Goal: Navigation & Orientation: Find specific page/section

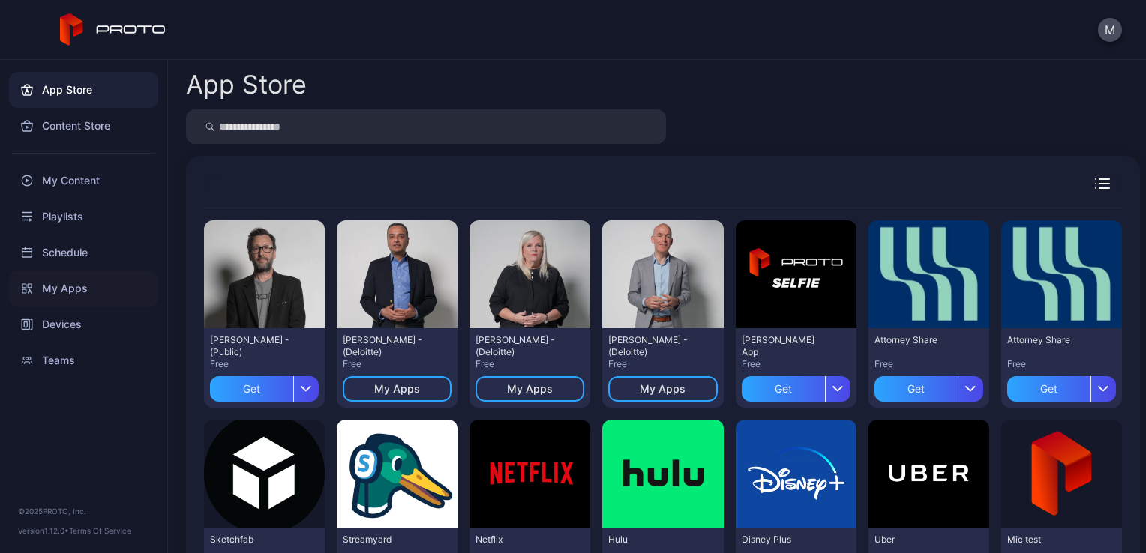
click at [78, 296] on div "My Apps" at bounding box center [83, 289] width 149 height 36
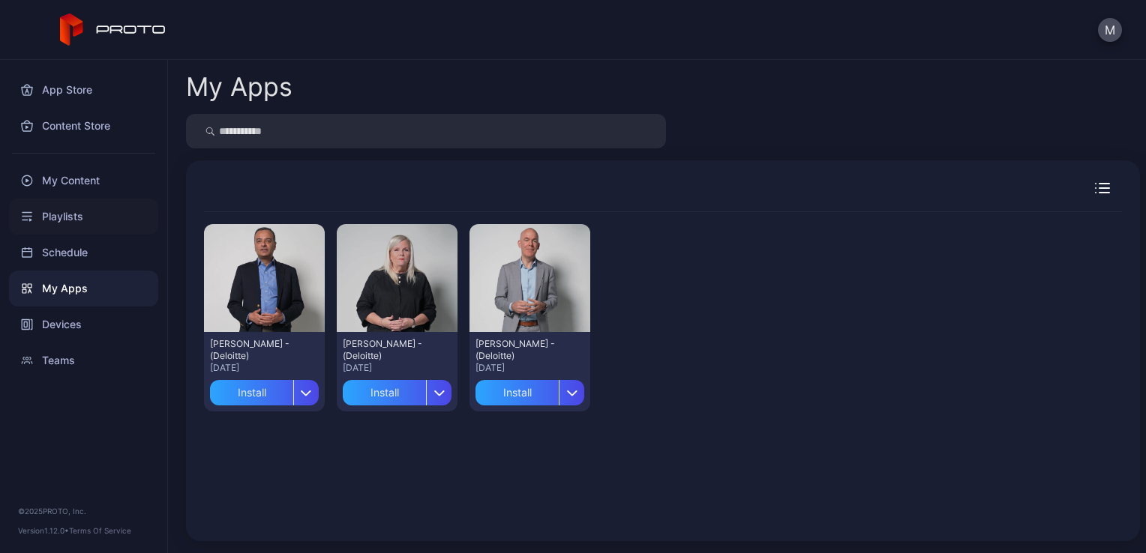
click at [109, 203] on div "Playlists" at bounding box center [83, 217] width 149 height 36
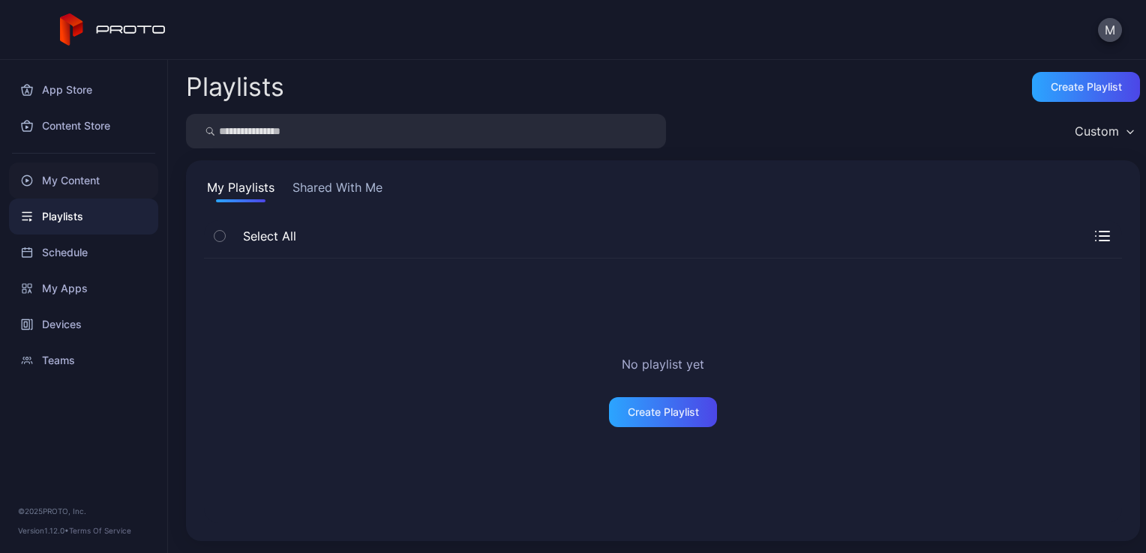
click at [116, 173] on div "My Content" at bounding box center [83, 181] width 149 height 36
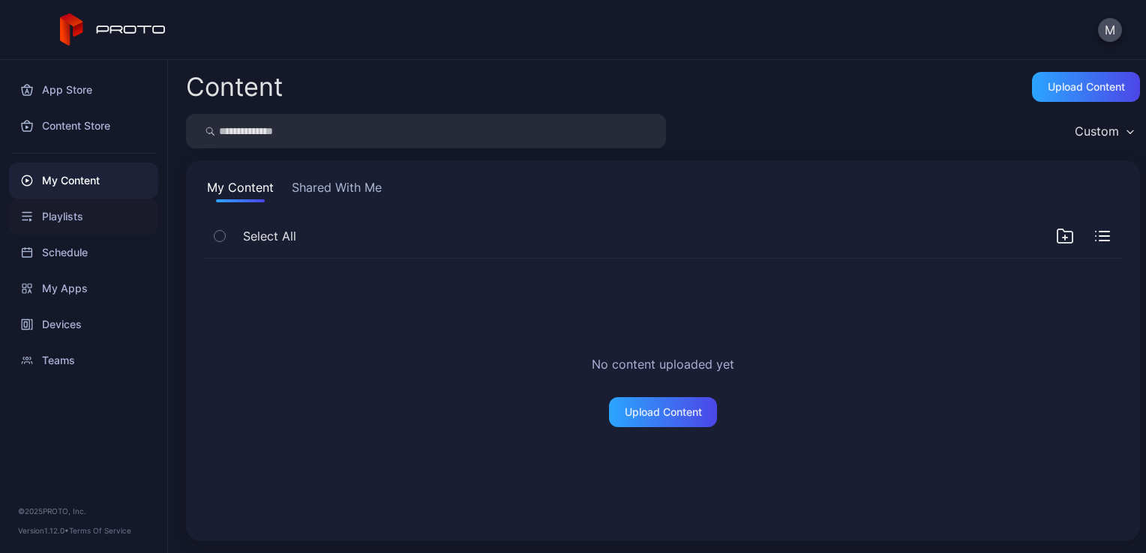
click at [96, 214] on div "Playlists" at bounding box center [83, 217] width 149 height 36
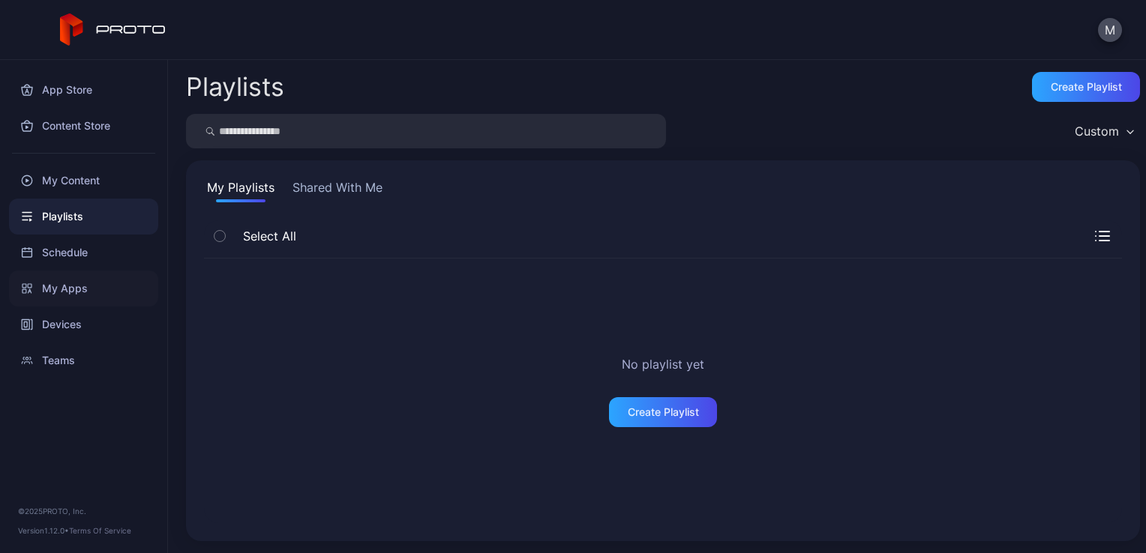
click at [78, 282] on div "My Apps" at bounding box center [83, 289] width 149 height 36
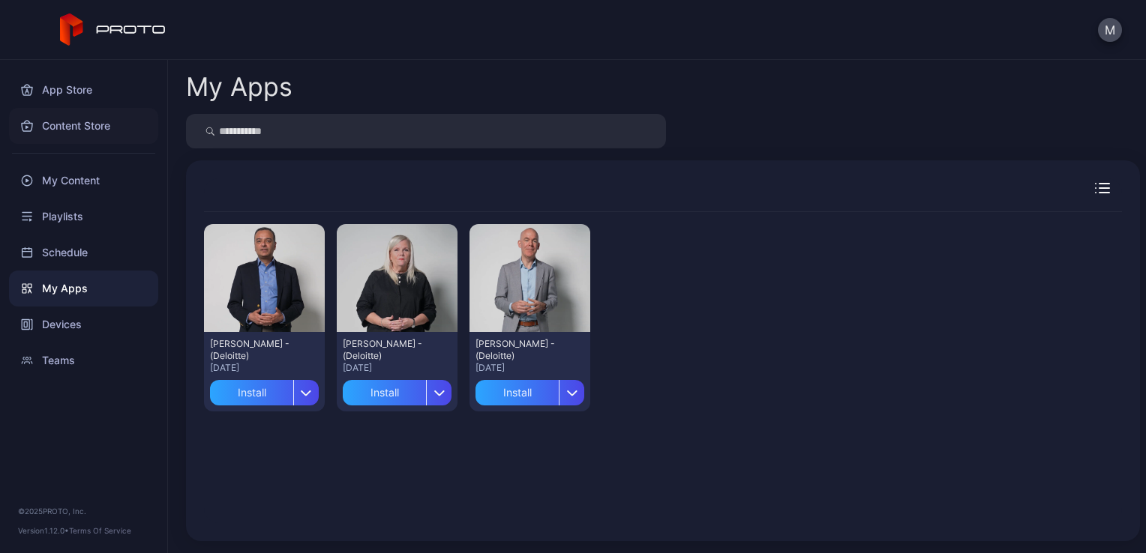
click at [109, 121] on div "Content Store" at bounding box center [83, 126] width 149 height 36
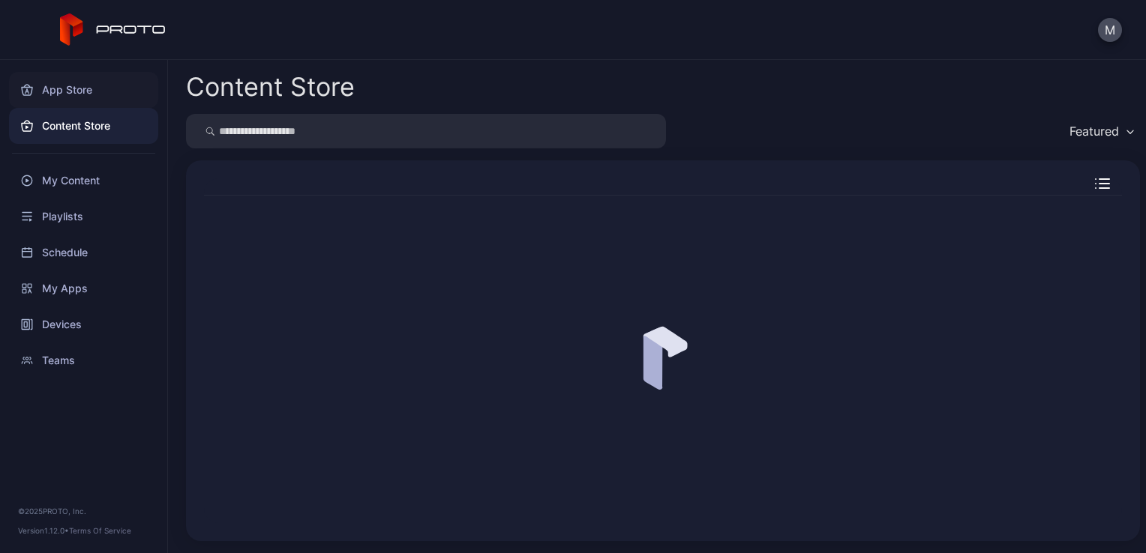
click at [106, 95] on div "App Store" at bounding box center [83, 90] width 149 height 36
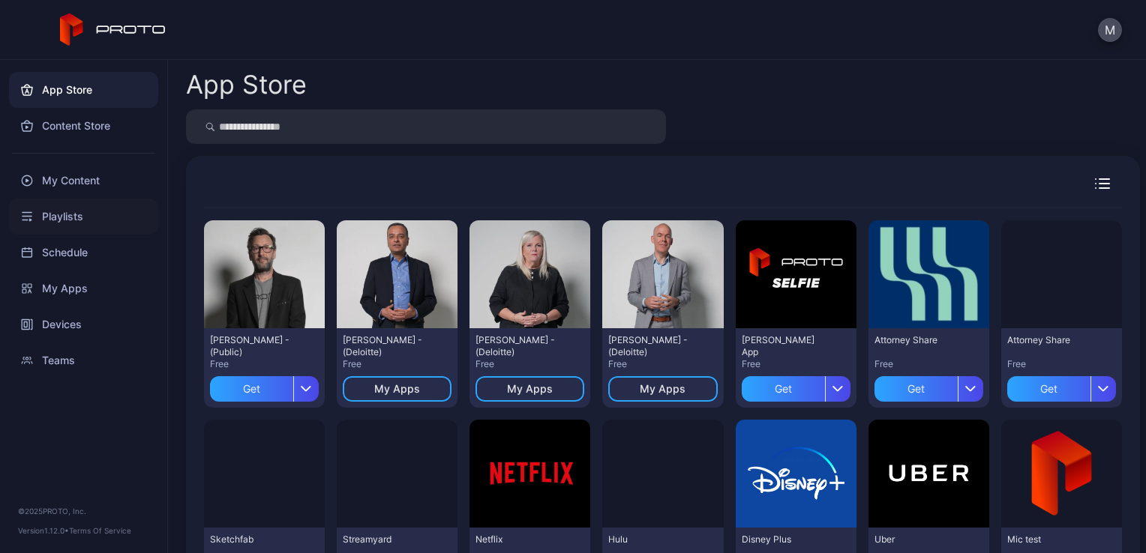
click at [100, 215] on div "Playlists" at bounding box center [83, 217] width 149 height 36
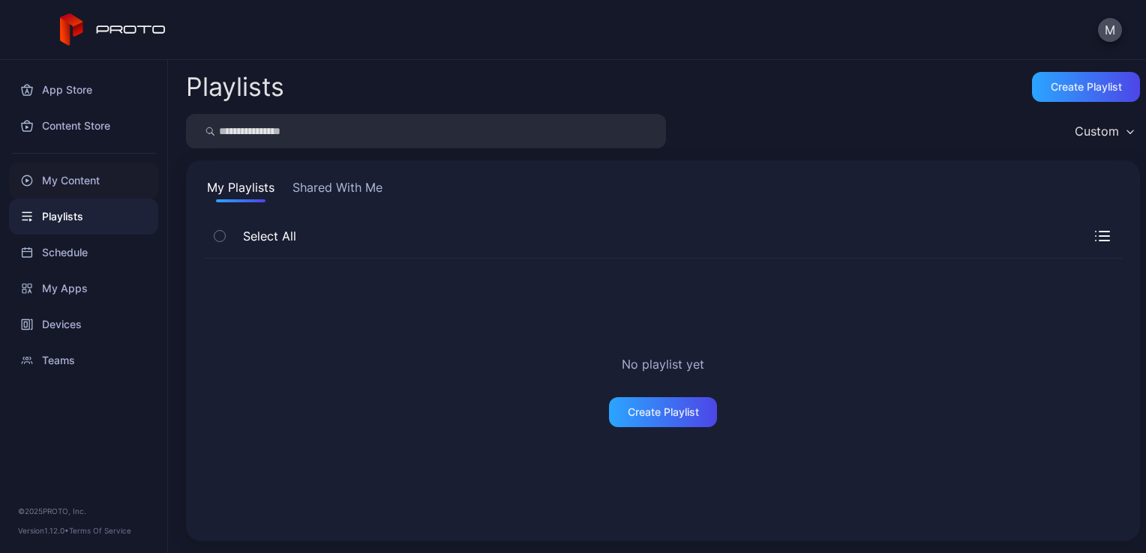
click at [105, 193] on div "My Content" at bounding box center [83, 181] width 149 height 36
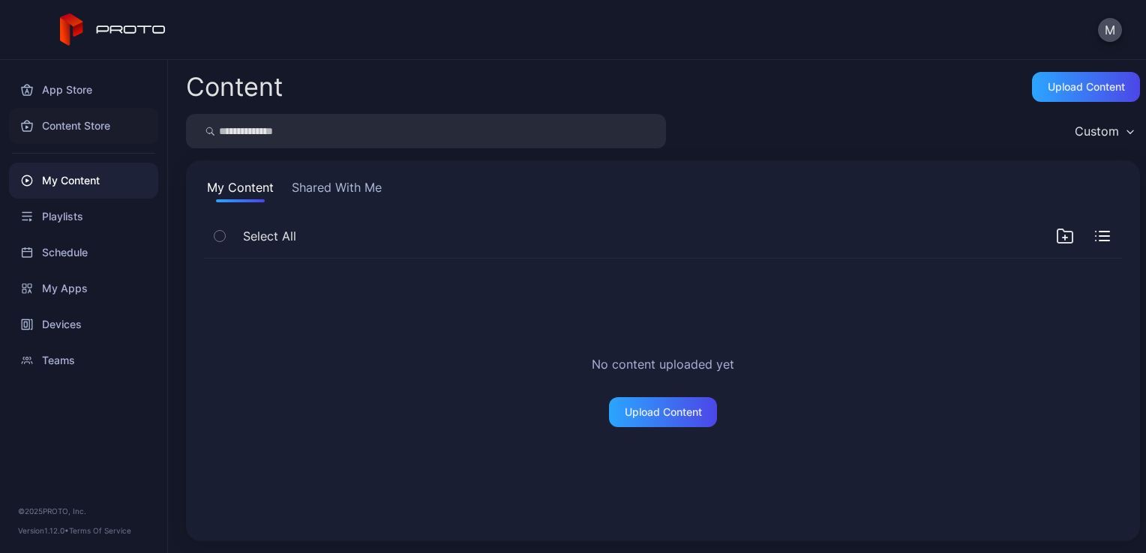
click at [116, 124] on div "Content Store" at bounding box center [83, 126] width 149 height 36
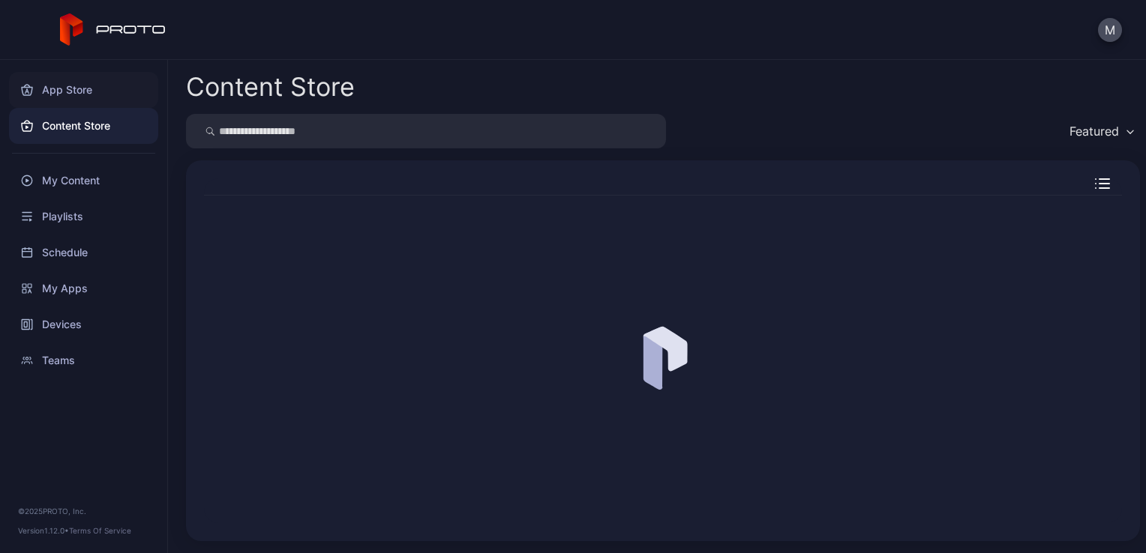
click at [112, 82] on div "App Store" at bounding box center [83, 90] width 149 height 36
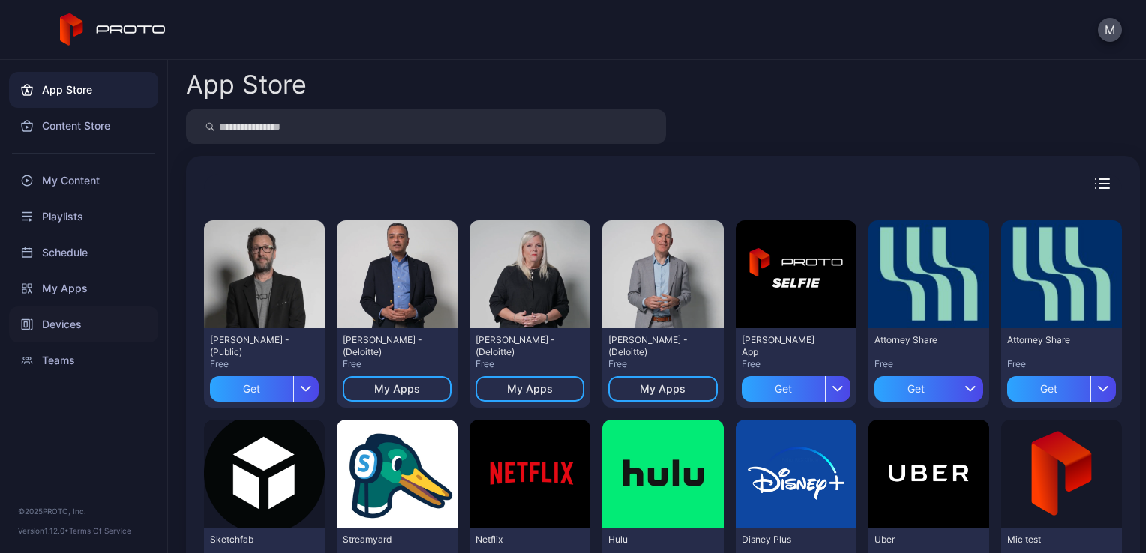
click at [84, 325] on div "Devices" at bounding box center [83, 325] width 149 height 36
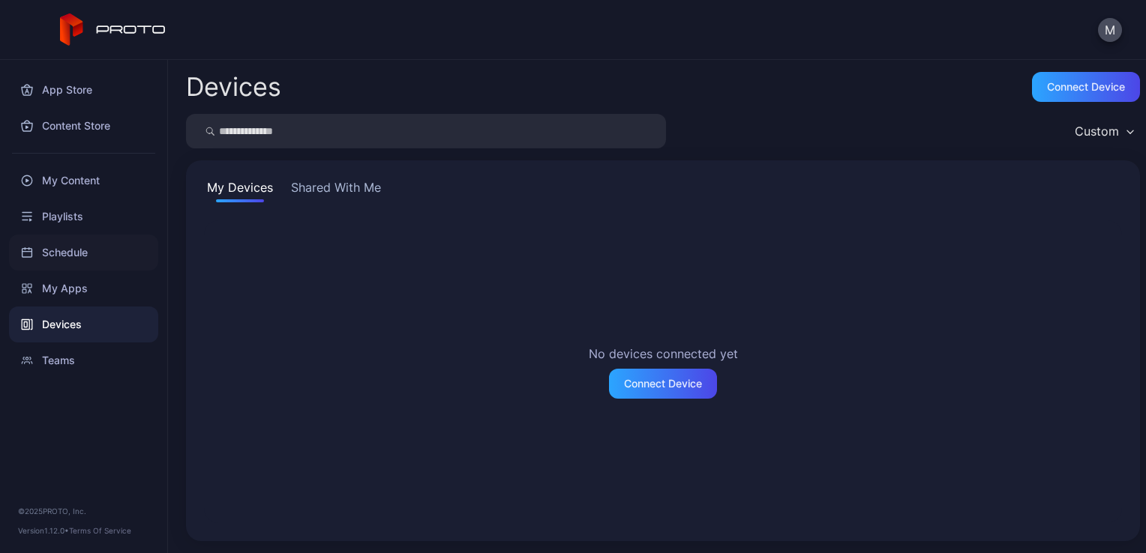
click at [61, 259] on div "Schedule" at bounding box center [83, 253] width 149 height 36
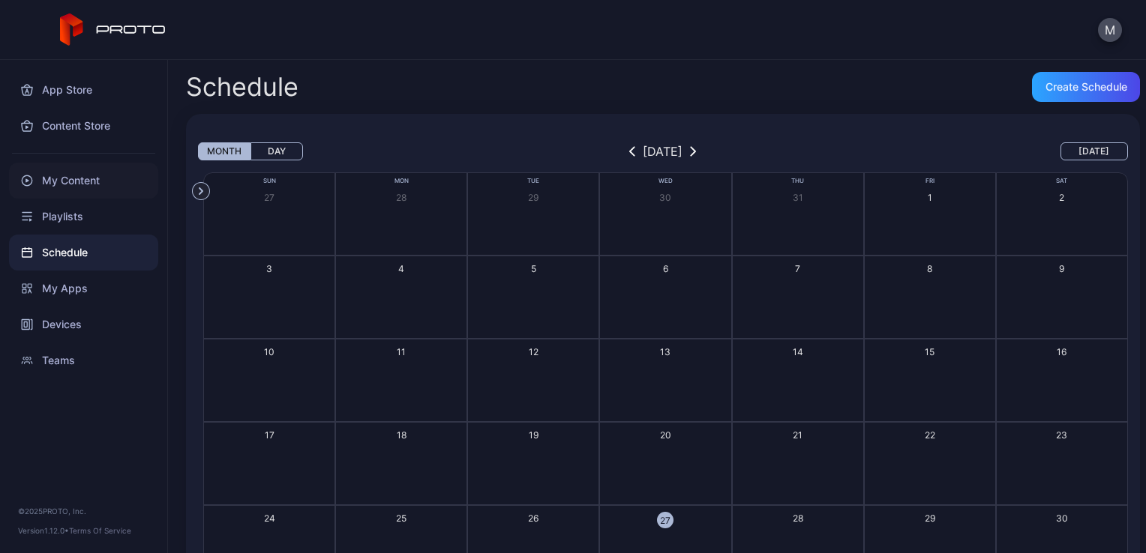
click at [103, 171] on div "My Content" at bounding box center [83, 181] width 149 height 36
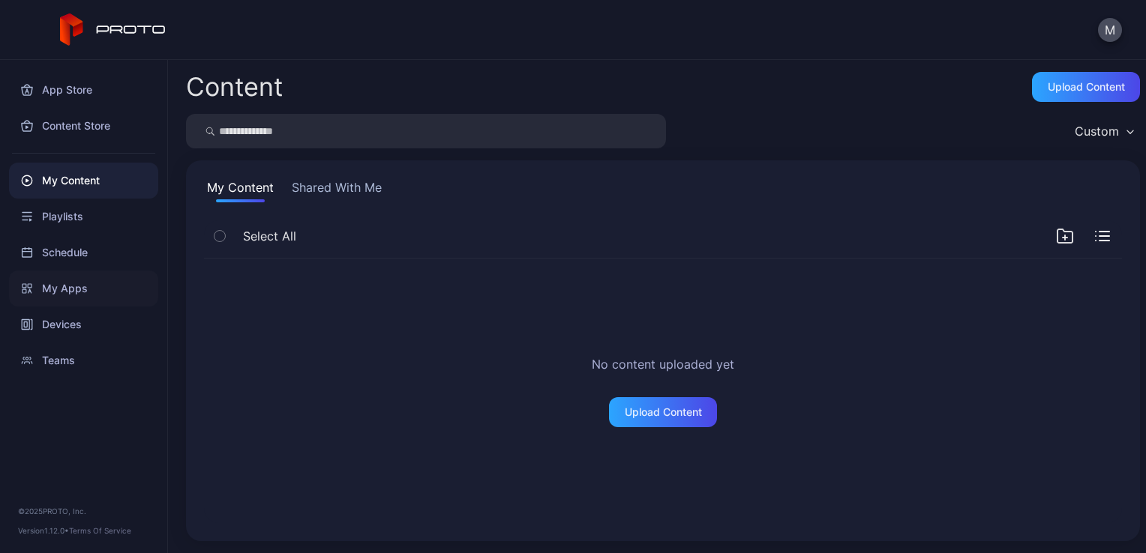
click at [88, 296] on div "My Apps" at bounding box center [83, 289] width 149 height 36
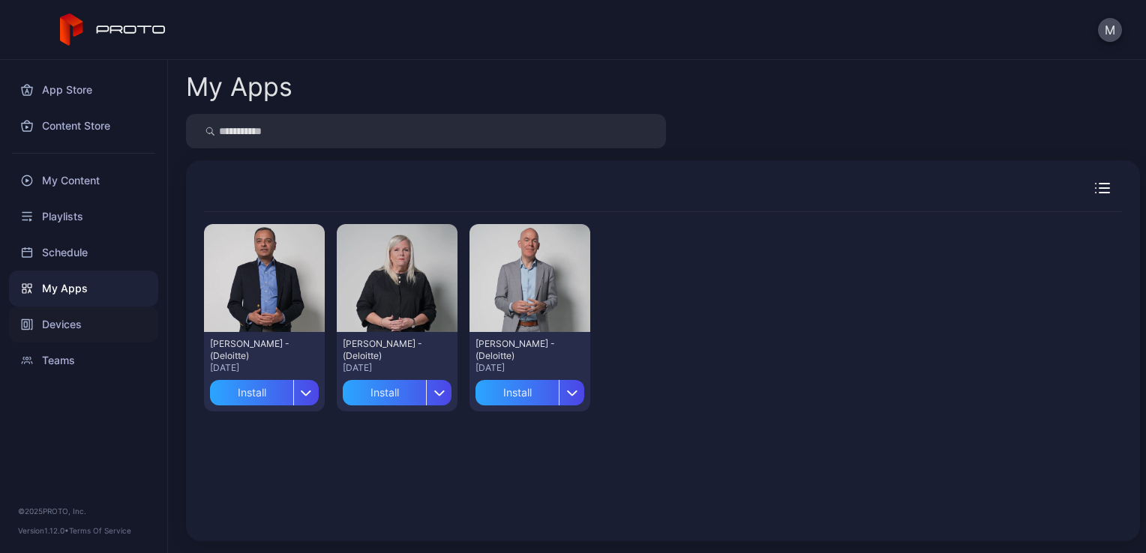
click at [75, 320] on div "Devices" at bounding box center [83, 325] width 149 height 36
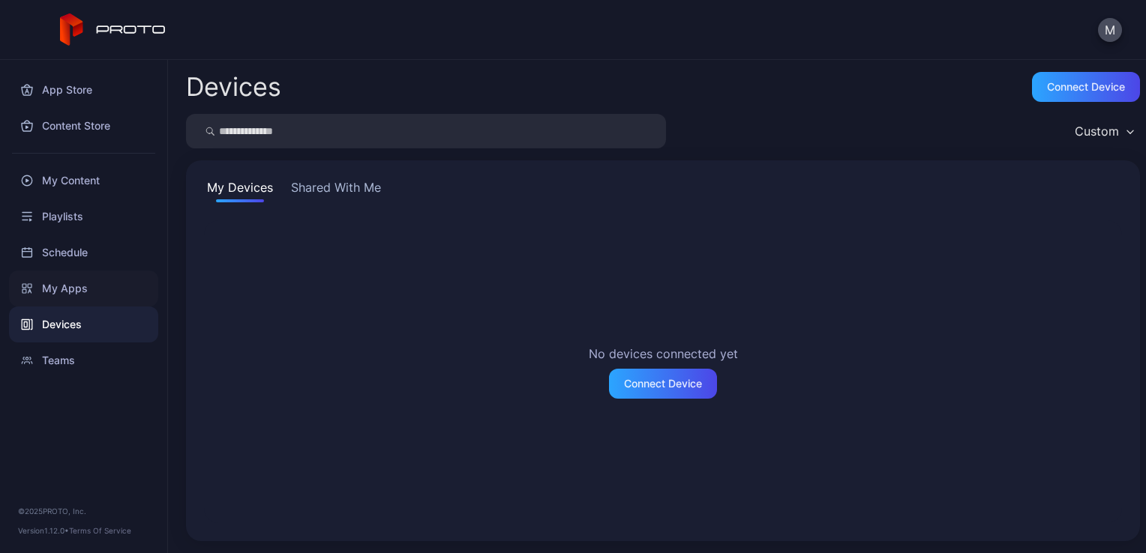
click at [83, 291] on div "My Apps" at bounding box center [83, 289] width 149 height 36
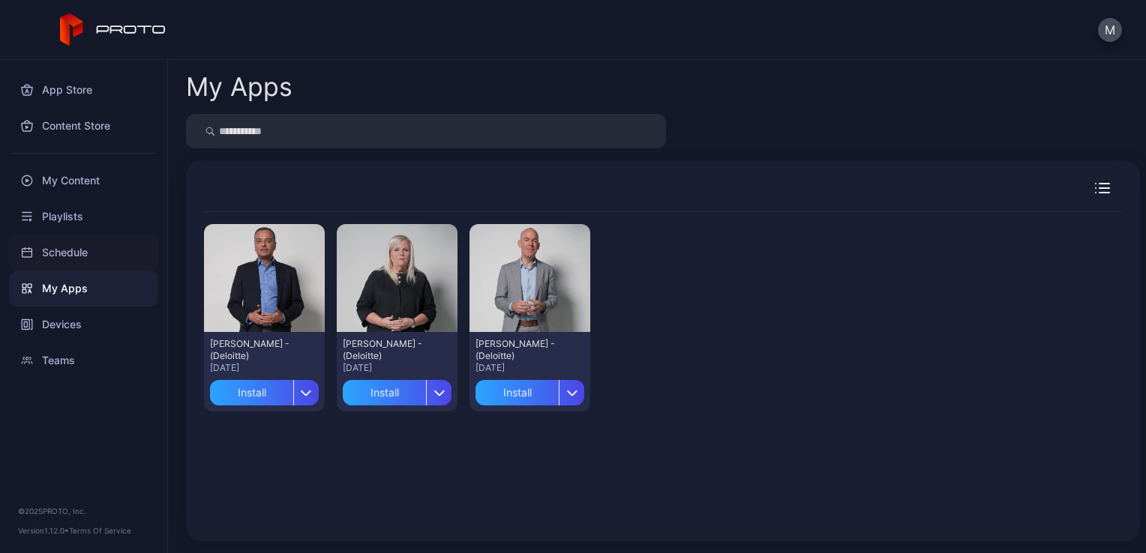
click at [87, 265] on div "Schedule" at bounding box center [83, 253] width 149 height 36
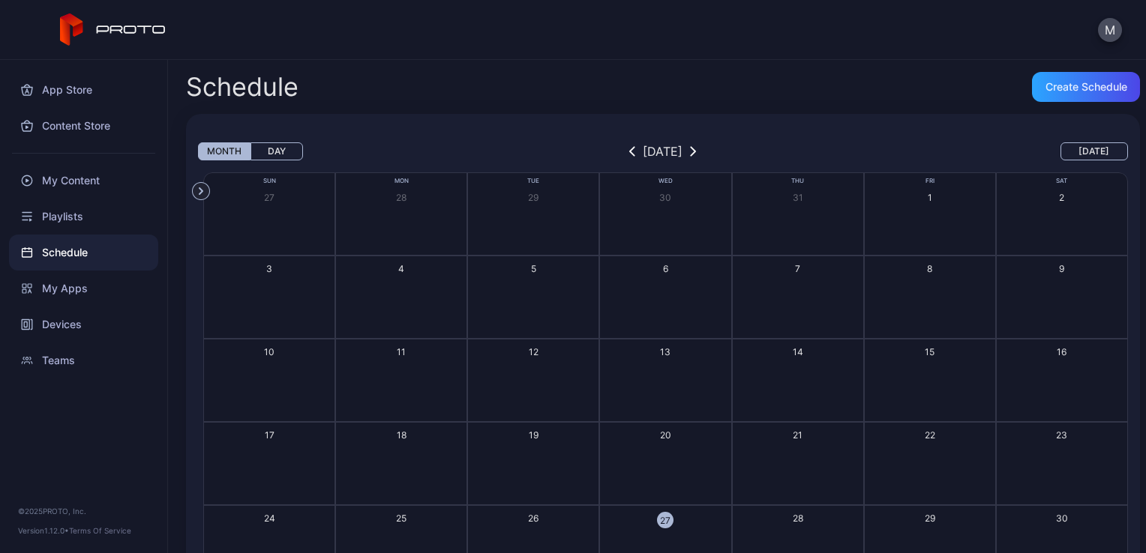
click at [98, 70] on div "App Store Content Store My Content Playlists Schedule My Apps Devices Teams" at bounding box center [83, 219] width 167 height 319
click at [95, 86] on div "App Store" at bounding box center [83, 90] width 149 height 36
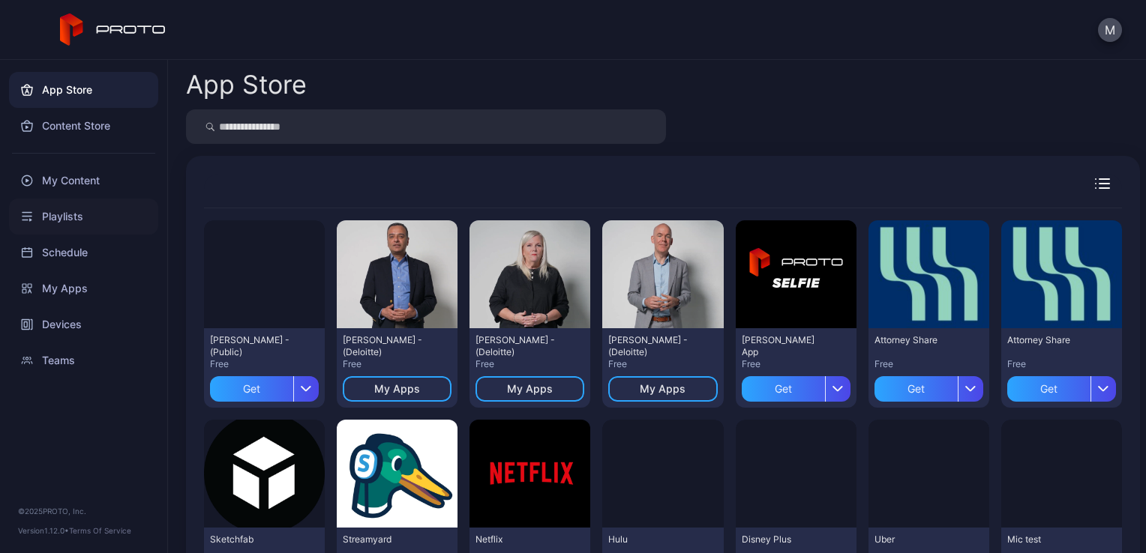
click at [91, 229] on div "Playlists" at bounding box center [83, 217] width 149 height 36
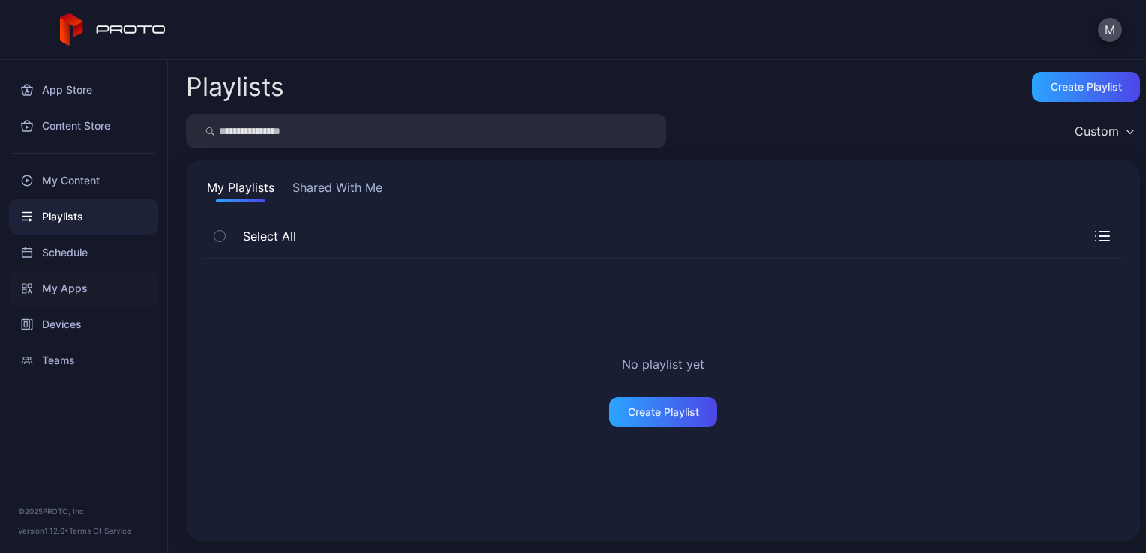
click at [96, 288] on div "My Apps" at bounding box center [83, 289] width 149 height 36
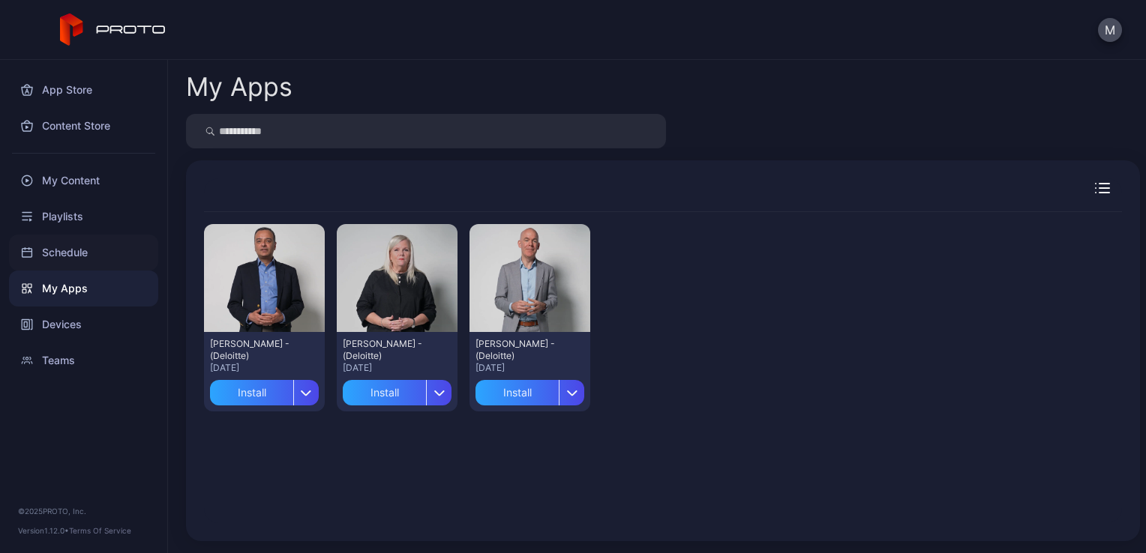
click at [102, 255] on div "Schedule" at bounding box center [83, 253] width 149 height 36
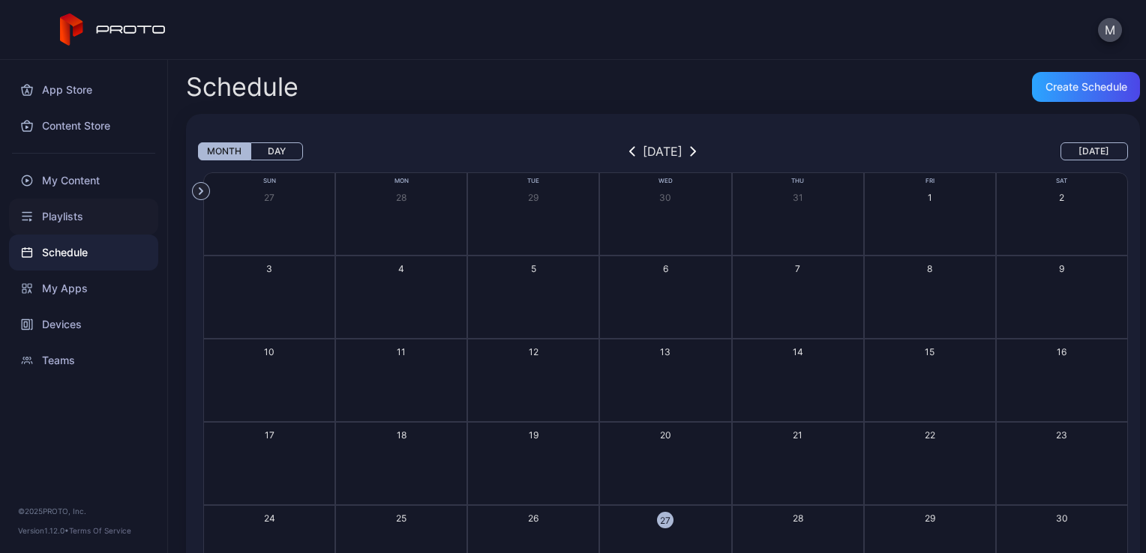
click at [117, 206] on div "Playlists" at bounding box center [83, 217] width 149 height 36
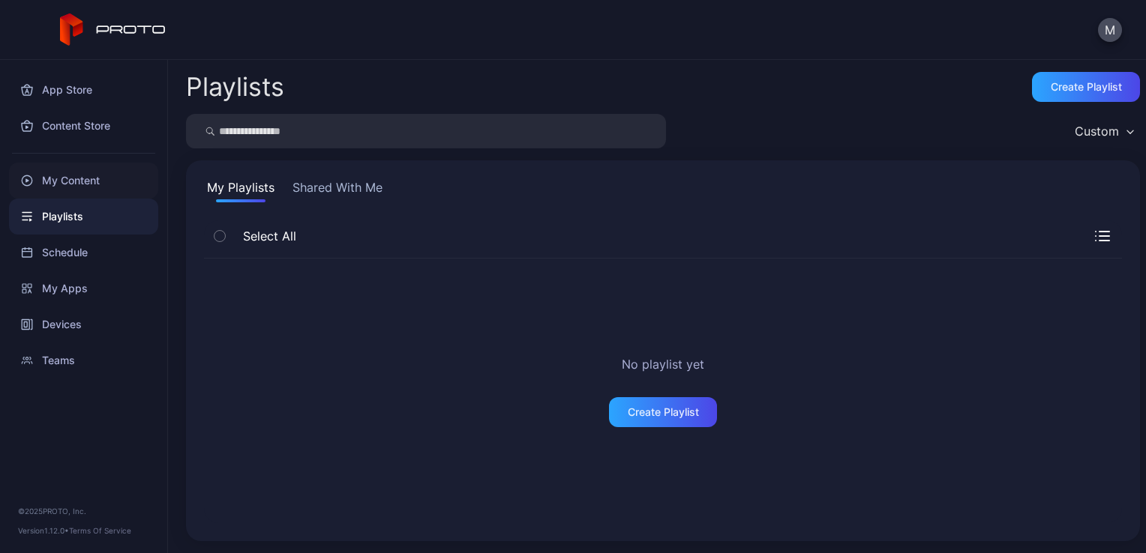
click at [120, 181] on div "My Content" at bounding box center [83, 181] width 149 height 36
